Goal: Task Accomplishment & Management: Manage account settings

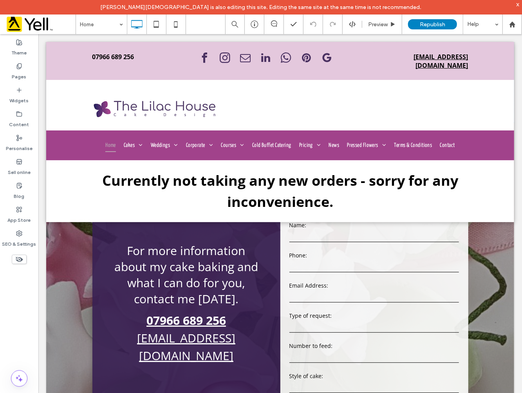
scroll to position [1678, 0]
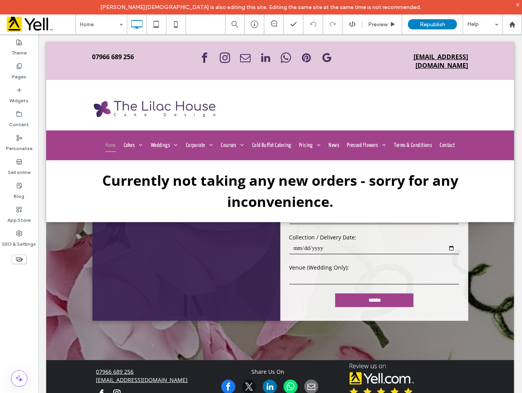
click at [28, 304] on div "Theme Pages Widgets Content Personalise Sell online Blog App Store SEO & Settin…" at bounding box center [19, 220] width 38 height 373
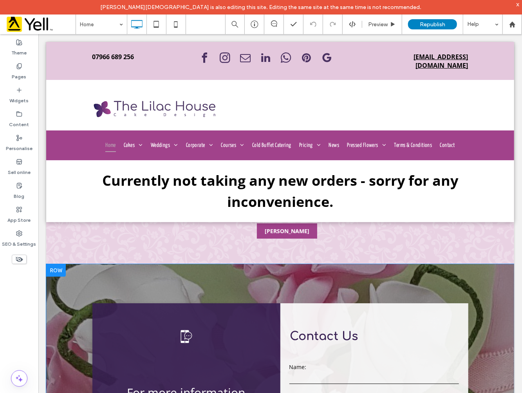
scroll to position [1330, 0]
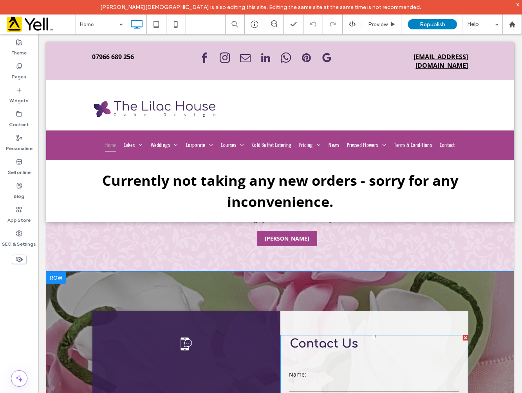
click at [463, 335] on div at bounding box center [465, 337] width 5 height 5
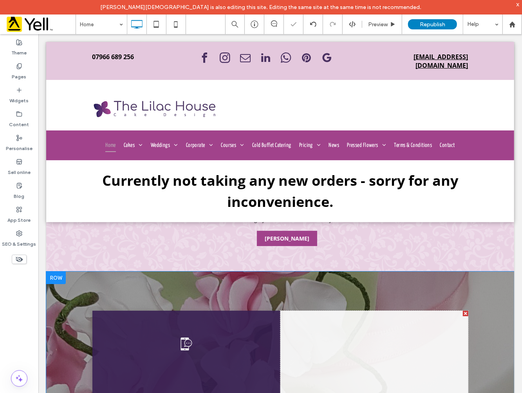
click at [463, 310] on div at bounding box center [465, 312] width 5 height 5
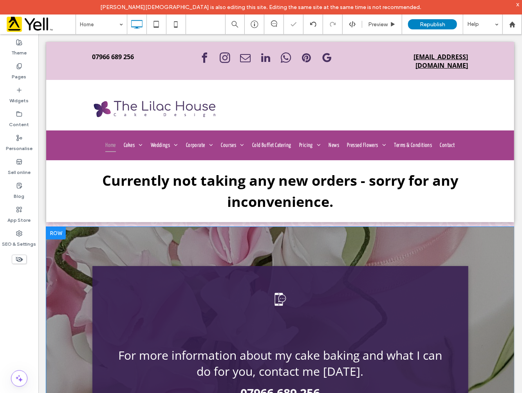
scroll to position [1374, 0]
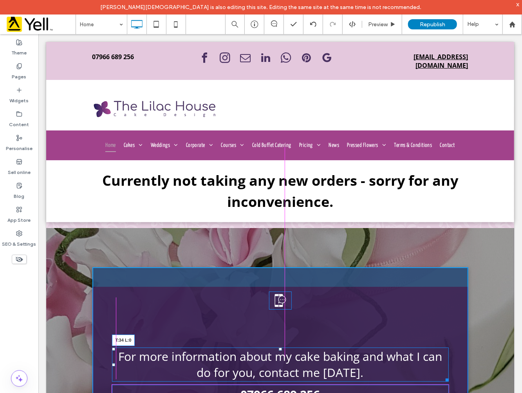
drag, startPoint x: 110, startPoint y: 314, endPoint x: 228, endPoint y: 364, distance: 128.6
click at [112, 347] on h2 "For more information about my cake baking and what I can do for you, contact me…" at bounding box center [280, 364] width 337 height 34
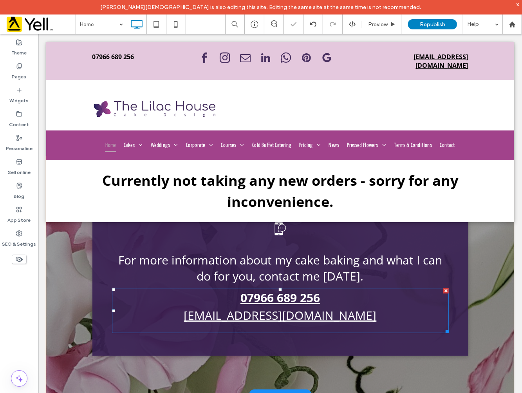
scroll to position [1461, 0]
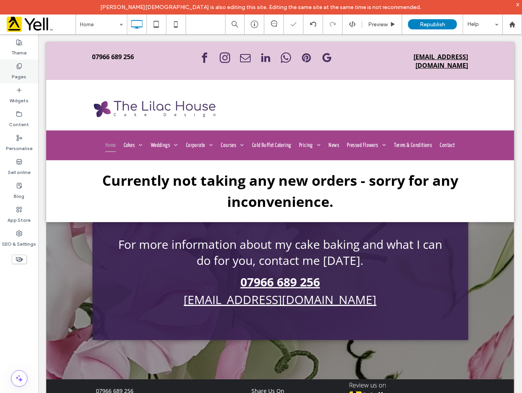
click at [21, 72] on label "Pages" at bounding box center [19, 74] width 14 height 11
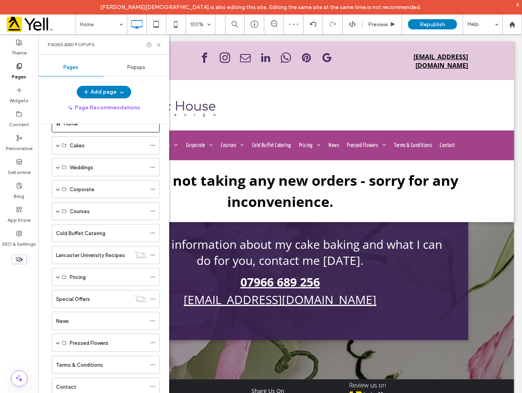
scroll to position [35, 0]
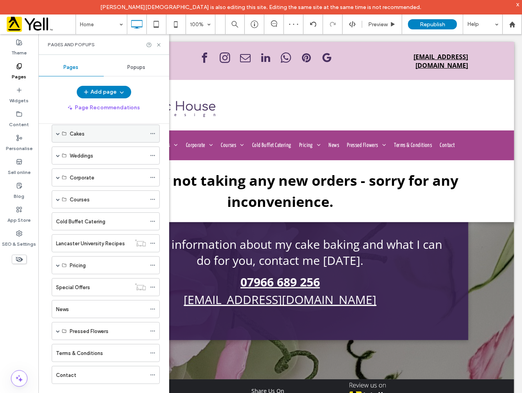
click at [55, 134] on div "Cakes" at bounding box center [106, 134] width 108 height 18
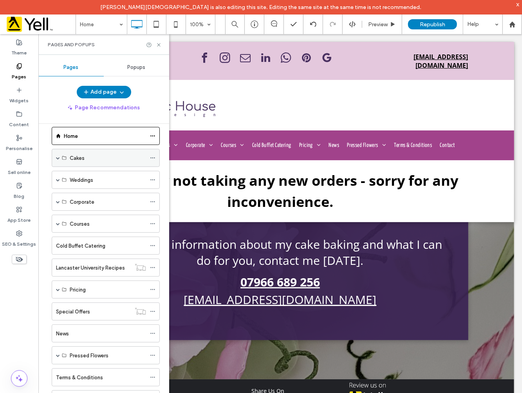
scroll to position [0, 0]
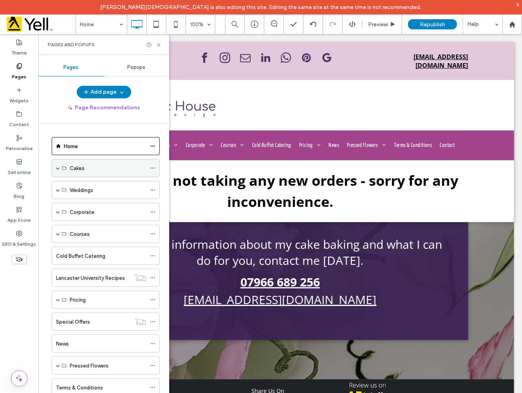
click at [57, 167] on span at bounding box center [58, 168] width 4 height 4
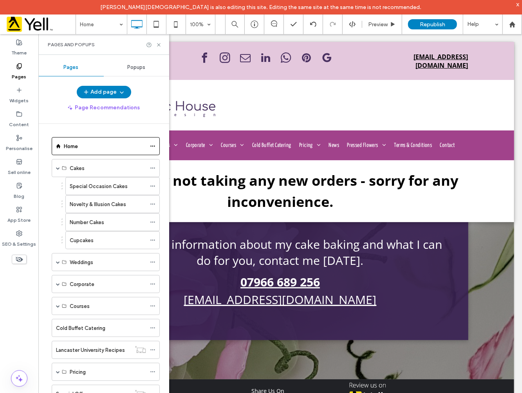
click at [107, 182] on label "Special Occasion Cakes" at bounding box center [99, 186] width 58 height 14
click at [158, 44] on icon at bounding box center [159, 45] width 6 height 6
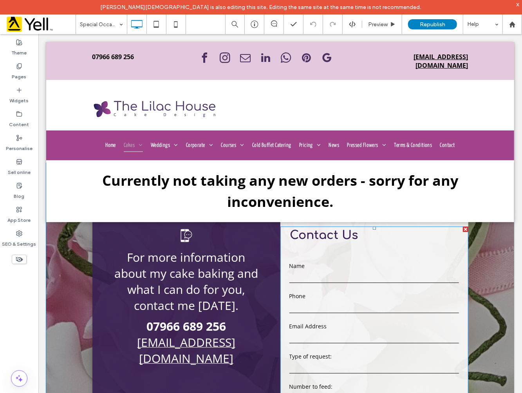
scroll to position [2698, 0]
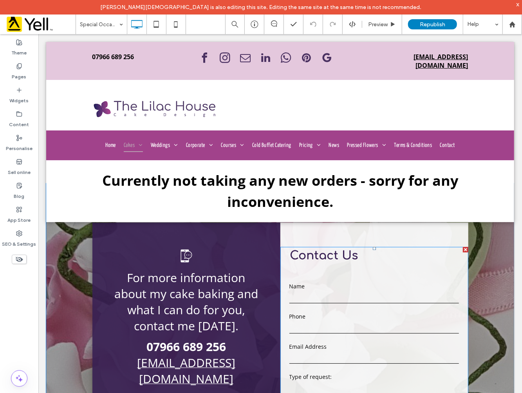
click at [463, 246] on div at bounding box center [465, 248] width 5 height 5
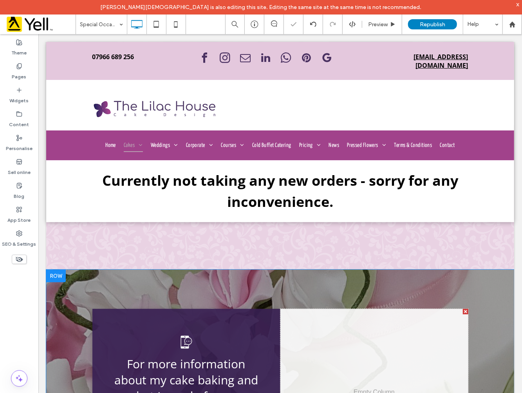
scroll to position [2611, 0]
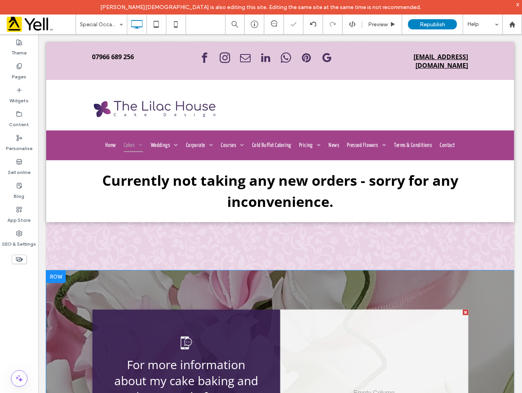
click at [463, 309] on div at bounding box center [465, 311] width 5 height 5
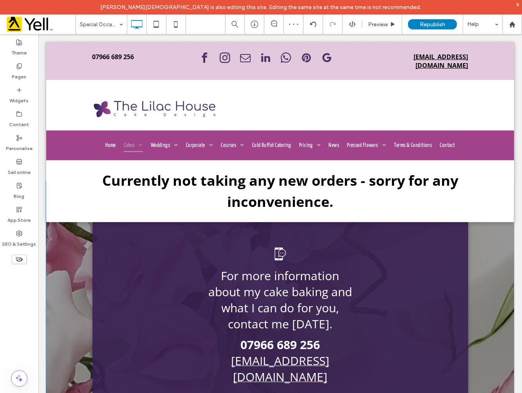
scroll to position [2663, 0]
